Goal: Find specific page/section: Find specific page/section

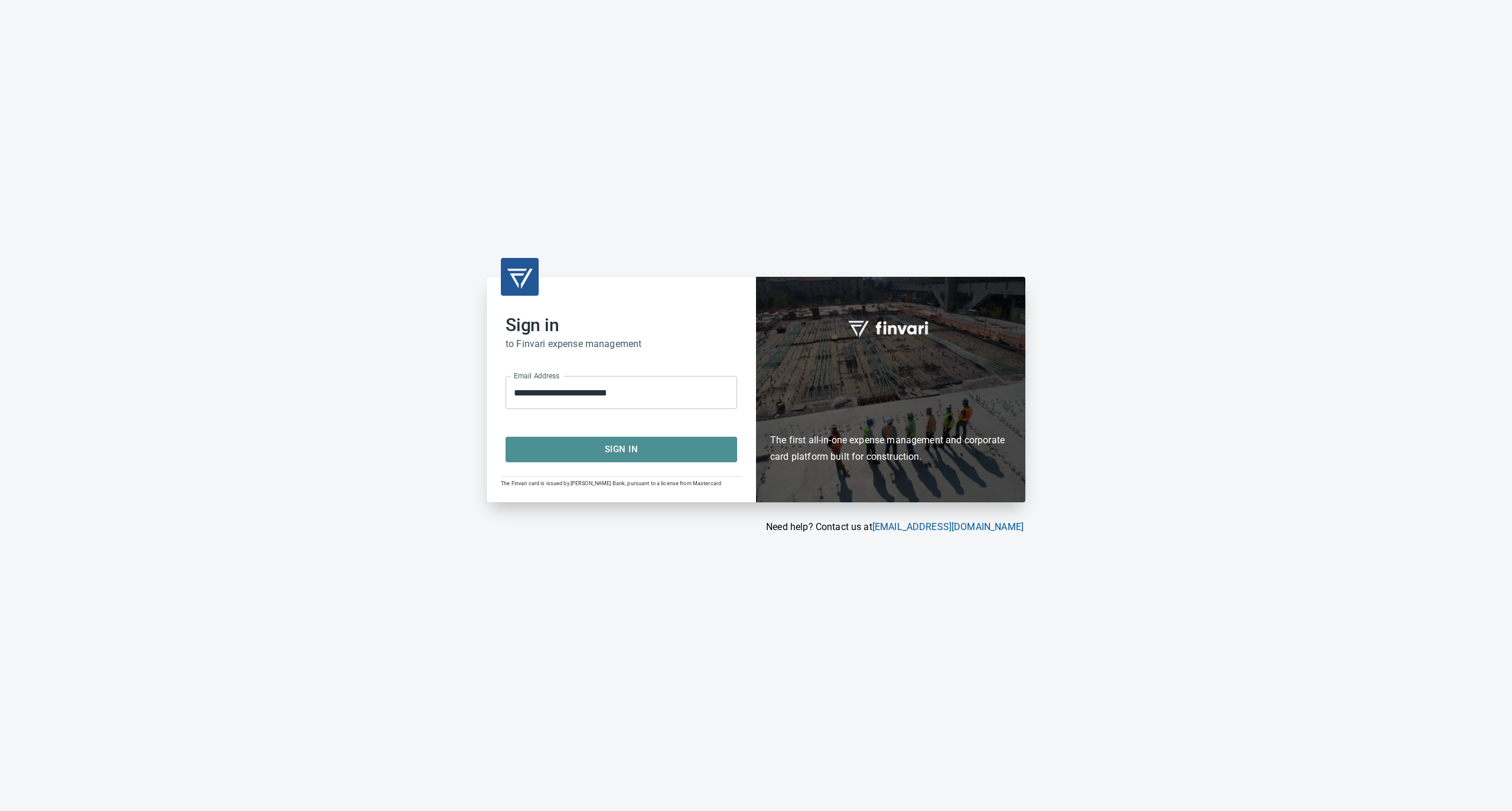
click at [596, 446] on span "Sign In" at bounding box center [622, 449] width 205 height 16
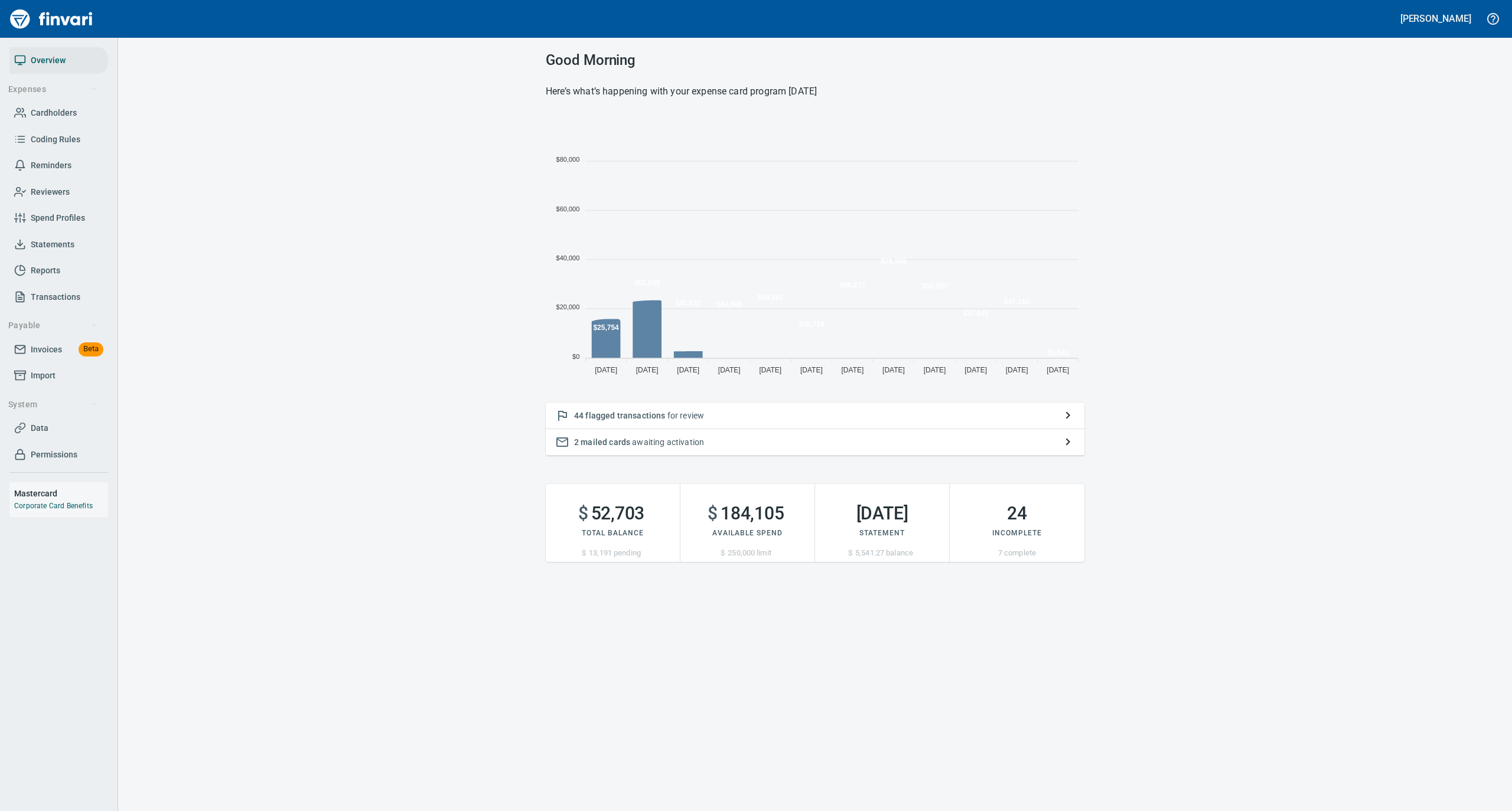
scroll to position [263, 527]
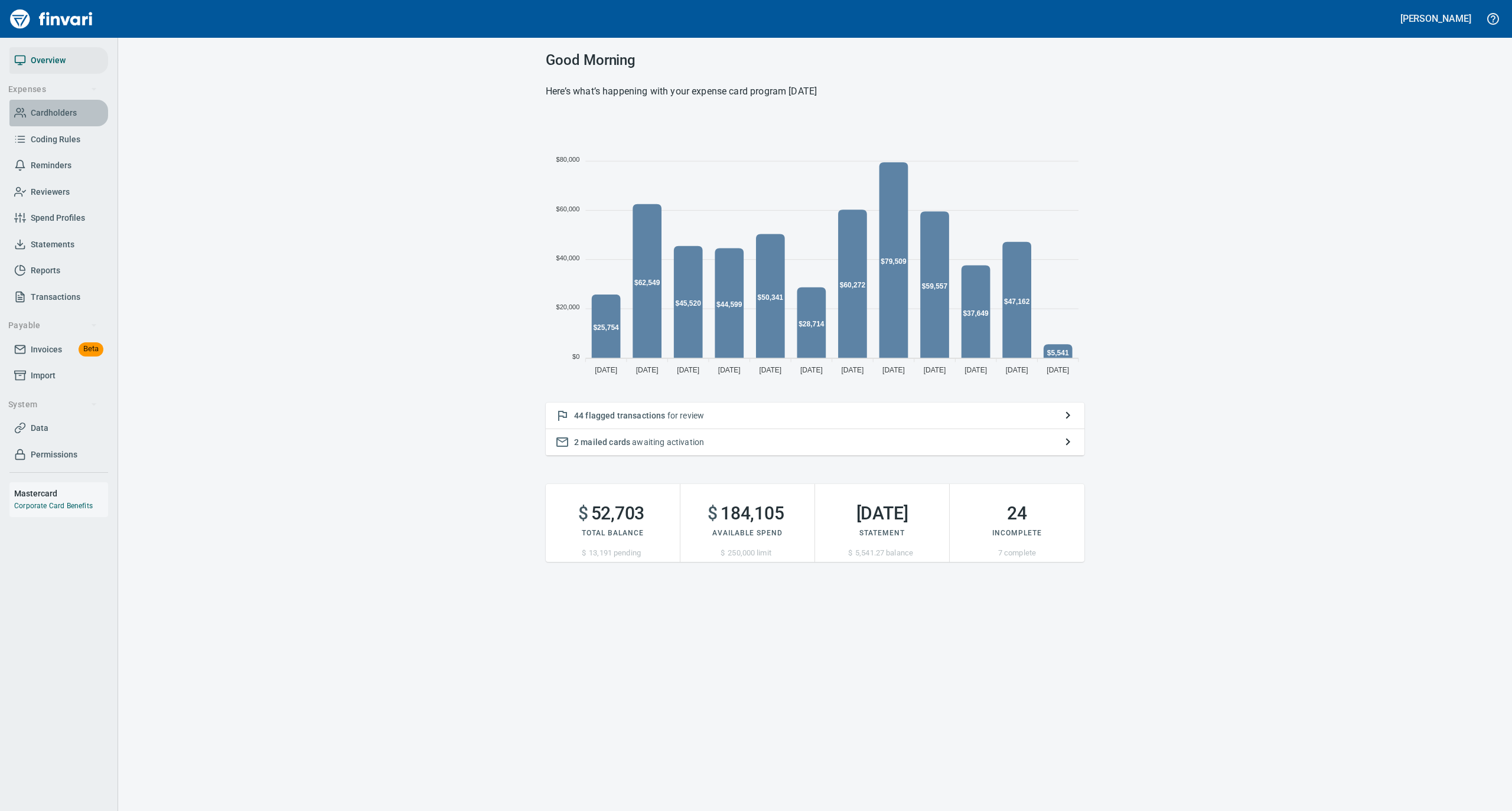
drag, startPoint x: 65, startPoint y: 105, endPoint x: 86, endPoint y: 103, distance: 21.1
click at [65, 106] on span "Cardholders" at bounding box center [54, 113] width 46 height 15
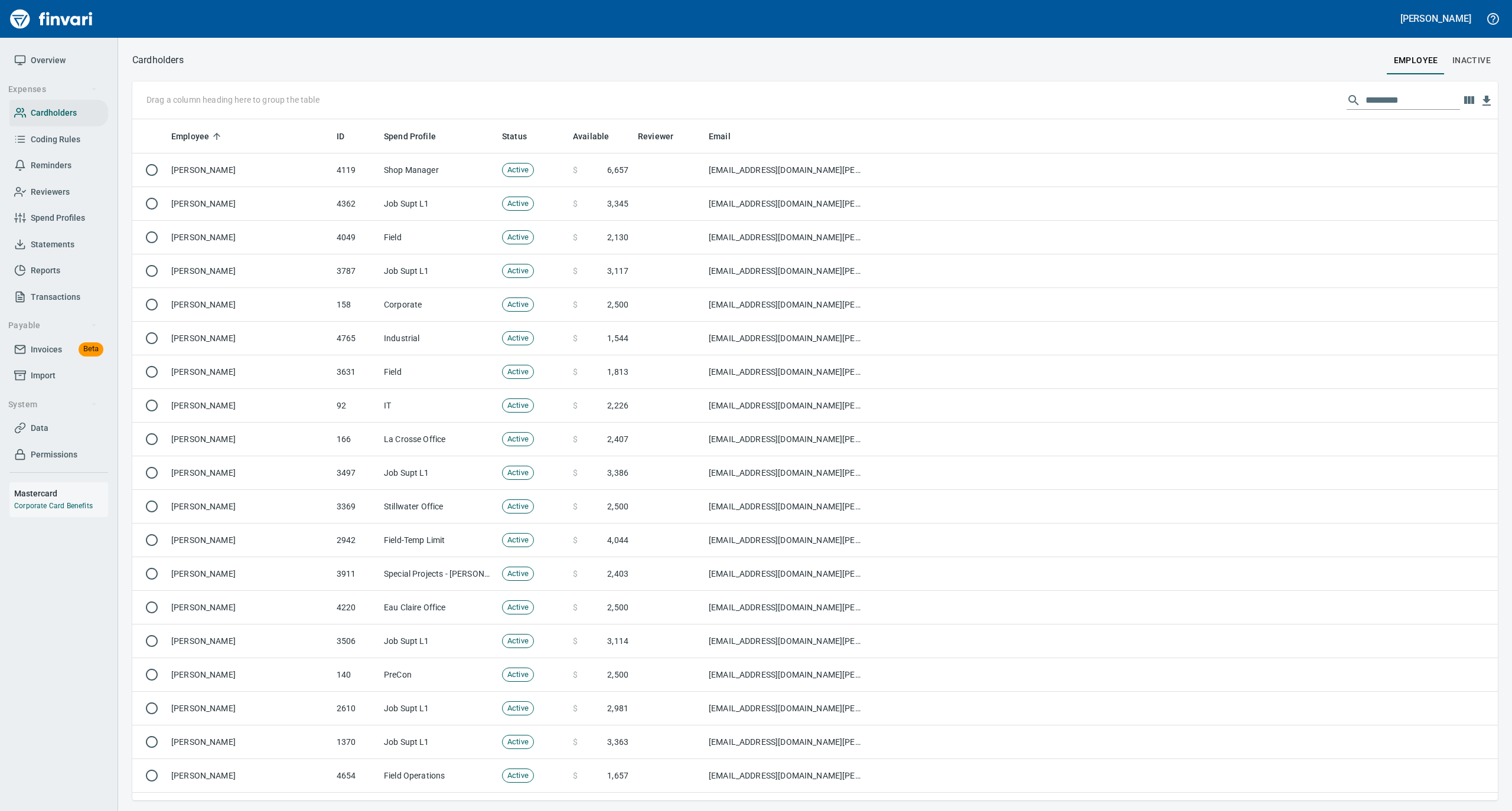
scroll to position [670, 1342]
click at [1377, 96] on input "text" at bounding box center [1413, 100] width 95 height 19
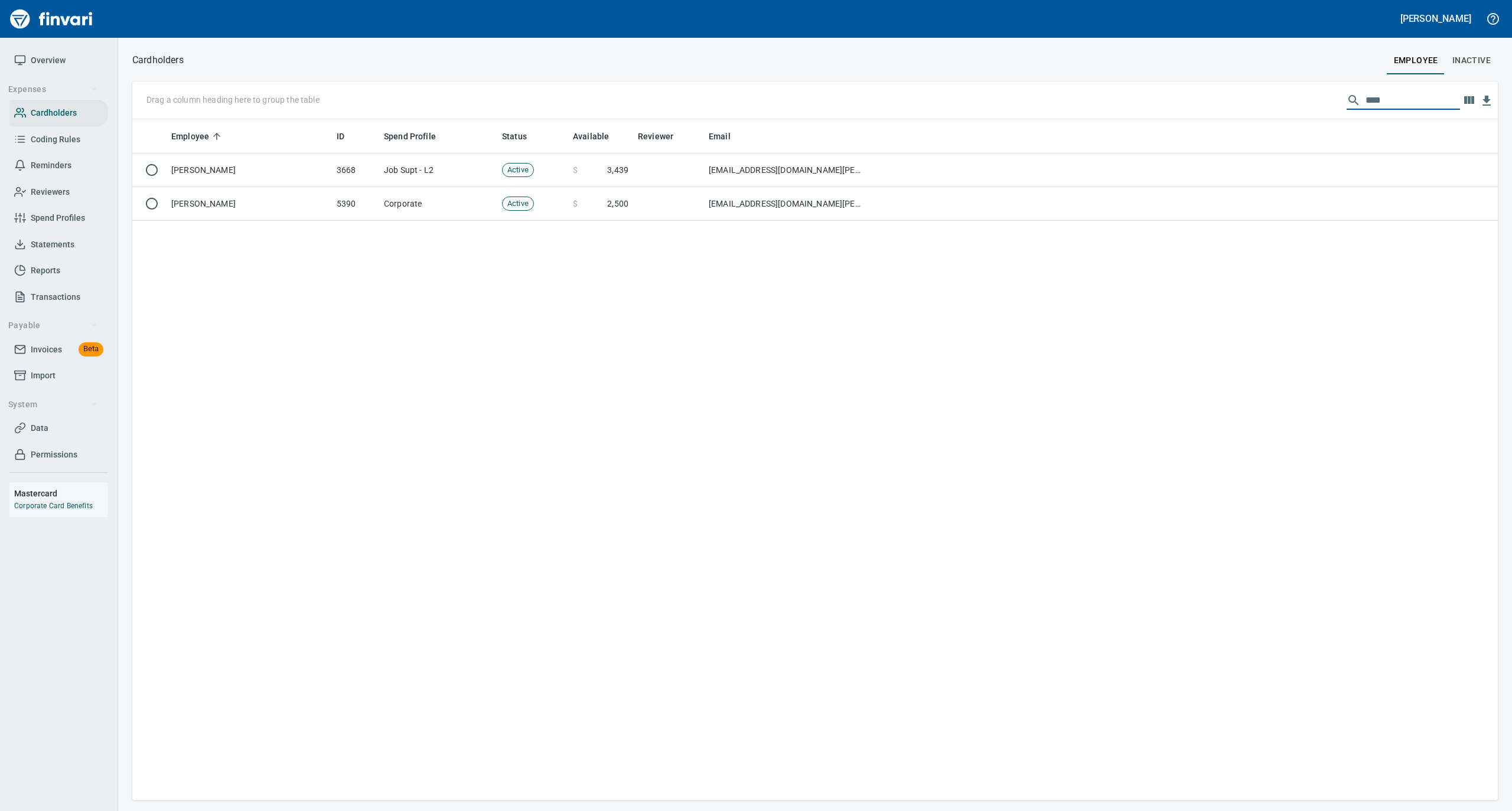
type input "****"
